Goal: Information Seeking & Learning: Stay updated

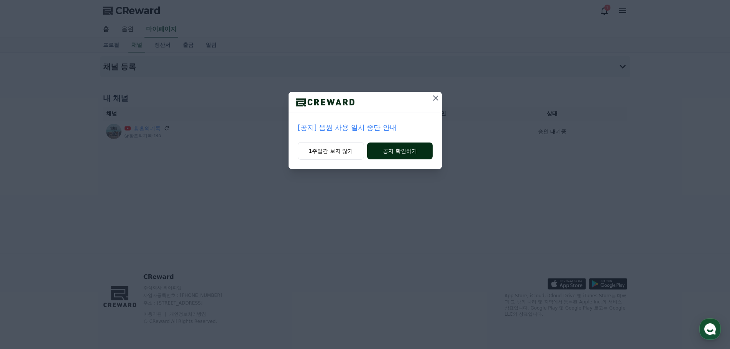
click at [407, 153] on button "공지 확인하기" at bounding box center [399, 150] width 65 height 17
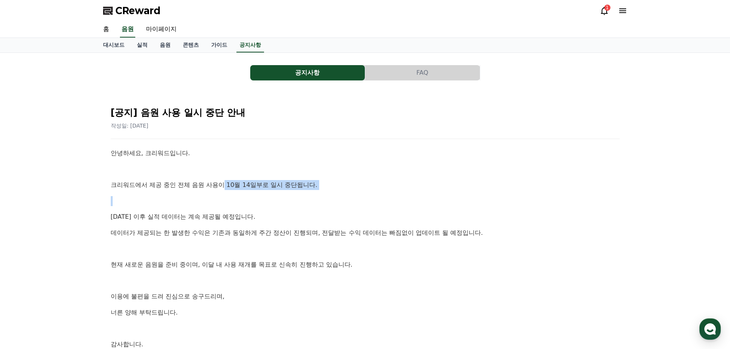
drag, startPoint x: 224, startPoint y: 185, endPoint x: 319, endPoint y: 198, distance: 96.3
click at [319, 198] on div "안녕하세요, 크리워드입니다. 크리워드에서 제공 중인 전체 음원 사용이 10월 14일부로 일시 중단됩니다. 10월 14일 이후 실적 데이터는 계…" at bounding box center [365, 256] width 509 height 217
click at [317, 223] on div "안녕하세요, 크리워드입니다. 크리워드에서 제공 중인 전체 음원 사용이 10월 14일부로 일시 중단됩니다. 10월 14일 이후 실적 데이터는 계…" at bounding box center [365, 256] width 509 height 217
drag, startPoint x: 287, startPoint y: 185, endPoint x: 324, endPoint y: 192, distance: 37.0
click at [324, 192] on div "안녕하세요, 크리워드입니다. 크리워드에서 제공 중인 전체 음원 사용이 10월 14일부로 일시 중단됩니다. 10월 14일 이후 실적 데이터는 계…" at bounding box center [365, 256] width 509 height 217
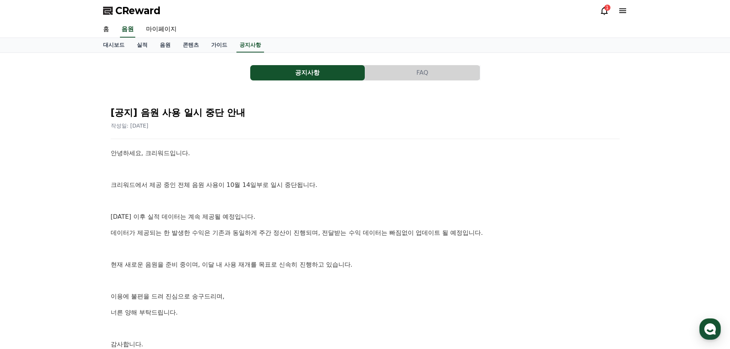
click at [334, 228] on p "데이터가 제공되는 한 발생한 수익은 기존과 동일하게 주간 정산이 진행되며, 전달받는 수익 데이터는 빠짐없이 업데이트 될 예정입니다." at bounding box center [365, 233] width 509 height 10
drag, startPoint x: 289, startPoint y: 233, endPoint x: 404, endPoint y: 235, distance: 114.9
click at [404, 234] on p "데이터가 제공되는 한 발생한 수익은 기존과 동일하게 주간 정산이 진행되며, 전달받는 수익 데이터는 빠짐없이 업데이트 될 예정입니다." at bounding box center [365, 233] width 509 height 10
click at [393, 259] on div "안녕하세요, 크리워드입니다. 크리워드에서 제공 중인 전체 음원 사용이 10월 14일부로 일시 중단됩니다. 10월 14일 이후 실적 데이터는 계…" at bounding box center [365, 256] width 509 height 217
drag, startPoint x: 362, startPoint y: 236, endPoint x: 460, endPoint y: 241, distance: 97.8
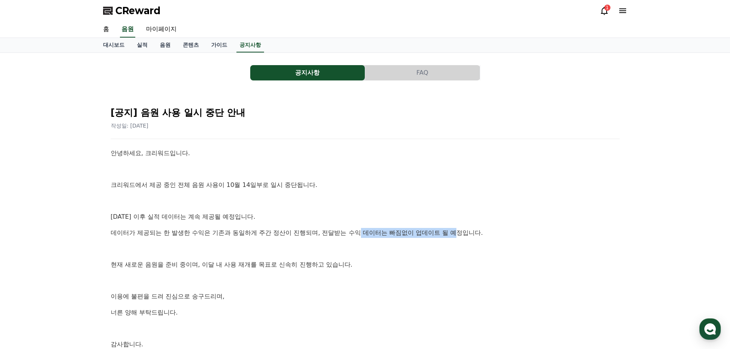
click at [461, 235] on p "데이터가 제공되는 한 발생한 수익은 기존과 동일하게 주간 정산이 진행되며, 전달받는 수익 데이터는 빠짐없이 업데이트 될 예정입니다." at bounding box center [365, 233] width 509 height 10
click at [439, 263] on p "현재 새로운 음원을 준비 중이며, 이달 내 사용 재개를 목표로 신속히 진행하고 있습니다." at bounding box center [365, 265] width 509 height 10
drag, startPoint x: 241, startPoint y: 265, endPoint x: 335, endPoint y: 265, distance: 94.6
click at [335, 265] on p "현재 새로운 음원을 준비 중이며, 이달 내 사용 재개를 목표로 신속히 진행하고 있습니다." at bounding box center [365, 265] width 509 height 10
click at [453, 275] on div "안녕하세요, 크리워드입니다. 크리워드에서 제공 중인 전체 음원 사용이 10월 14일부로 일시 중단됩니다. 10월 14일 이후 실적 데이터는 계…" at bounding box center [365, 256] width 509 height 217
